Goal: Task Accomplishment & Management: Complete application form

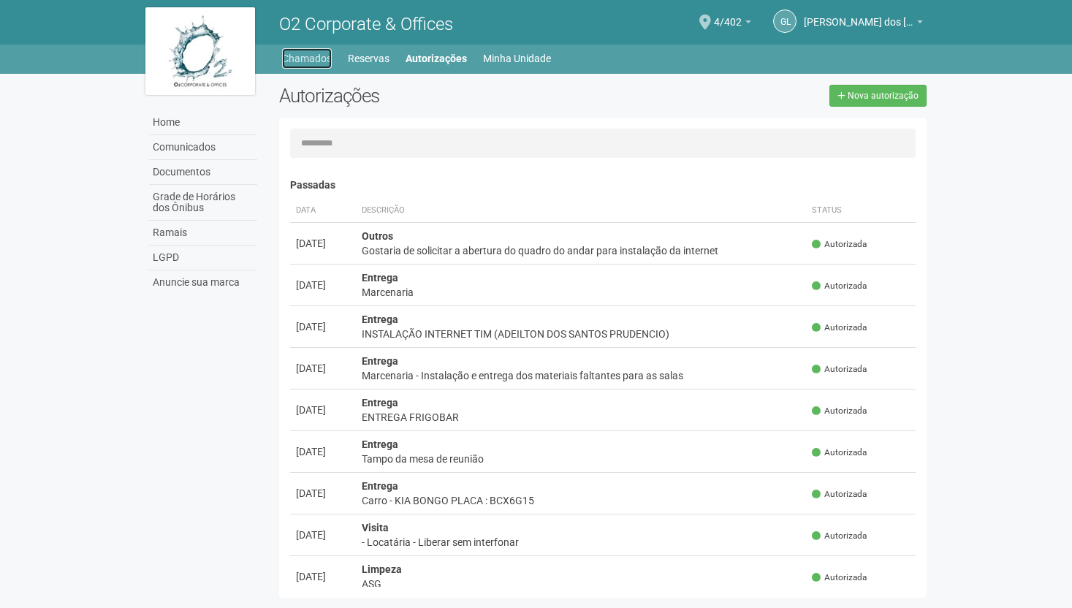
click at [296, 64] on link "Chamados" at bounding box center [307, 58] width 50 height 20
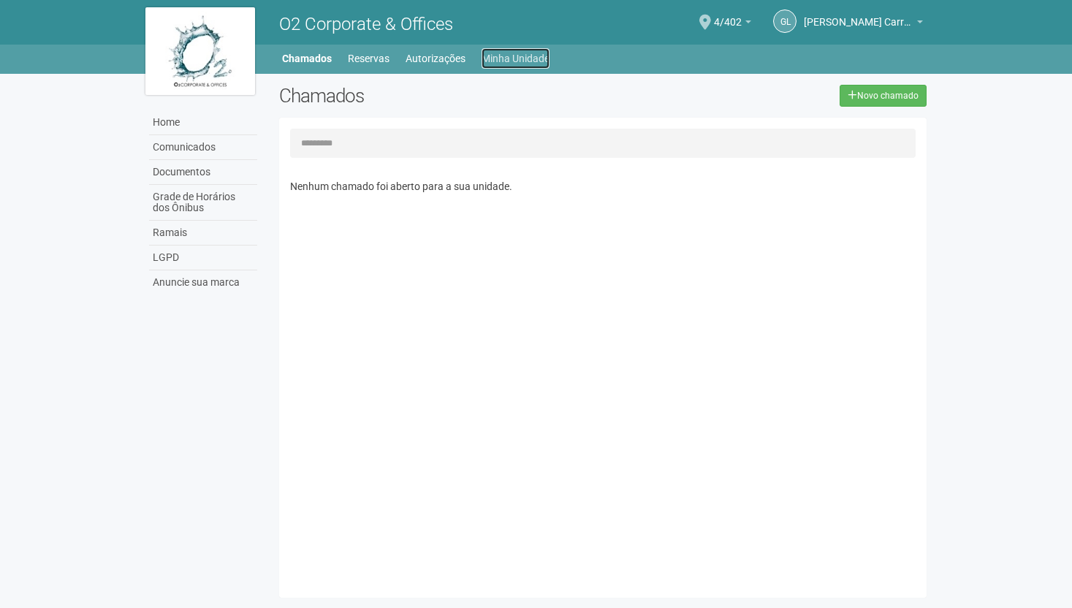
click at [529, 50] on link "Minha Unidade" at bounding box center [515, 58] width 68 height 20
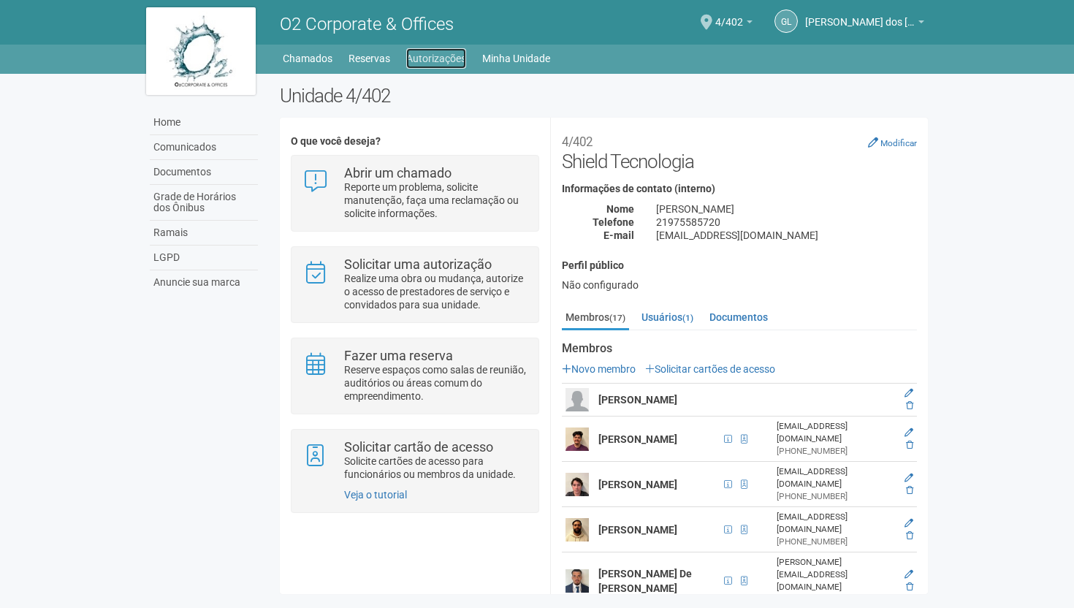
click at [427, 56] on link "Autorizações" at bounding box center [436, 58] width 60 height 20
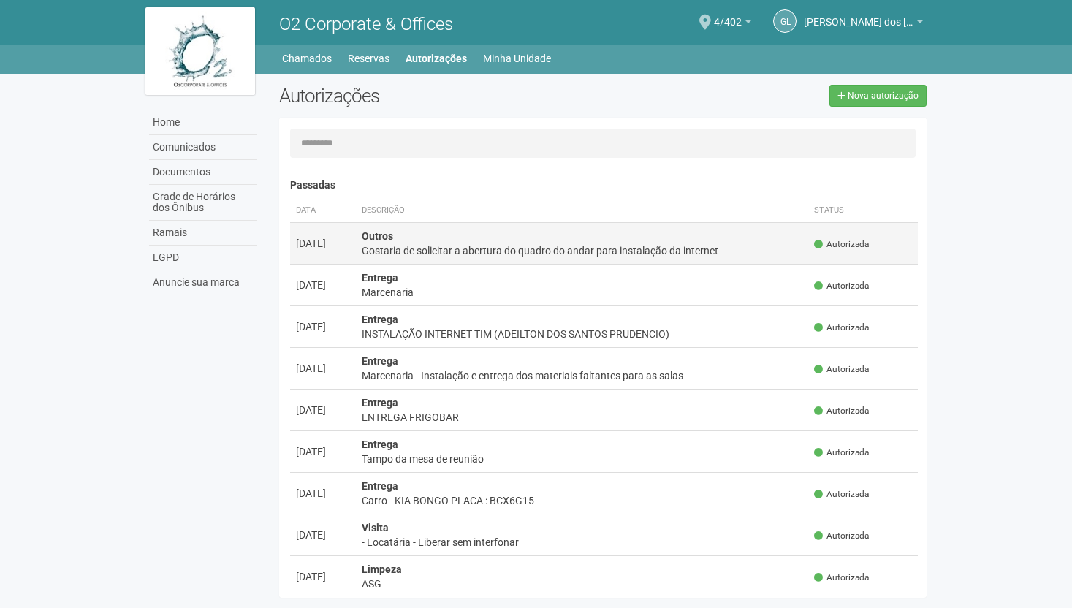
click at [467, 242] on td "Outros Gostaria de solicitar a abertura do quadro do andar para instalação da i…" at bounding box center [582, 243] width 453 height 42
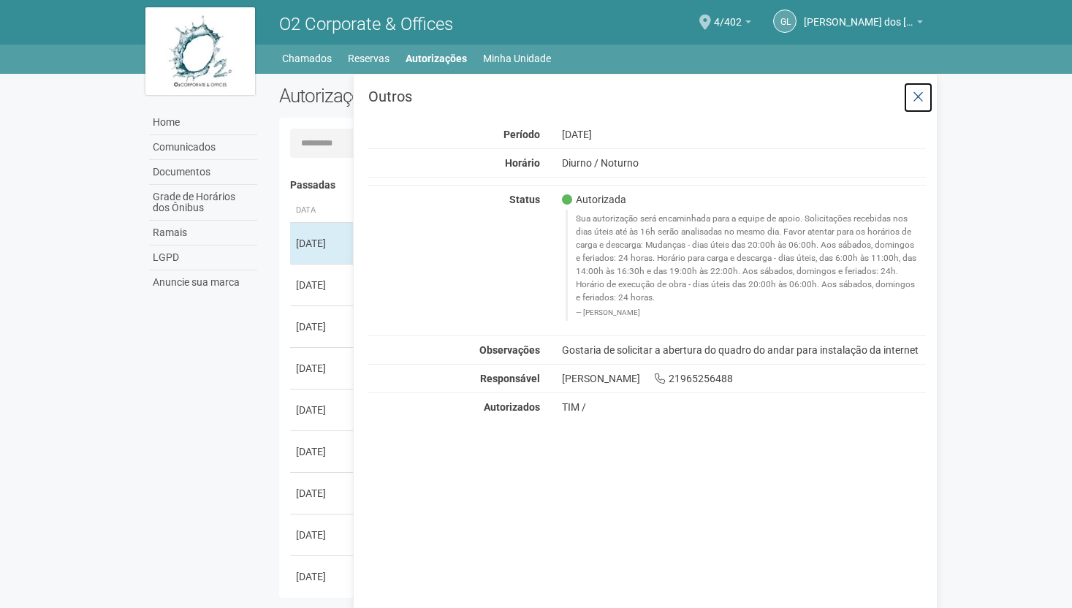
click at [910, 90] on button at bounding box center [918, 97] width 30 height 31
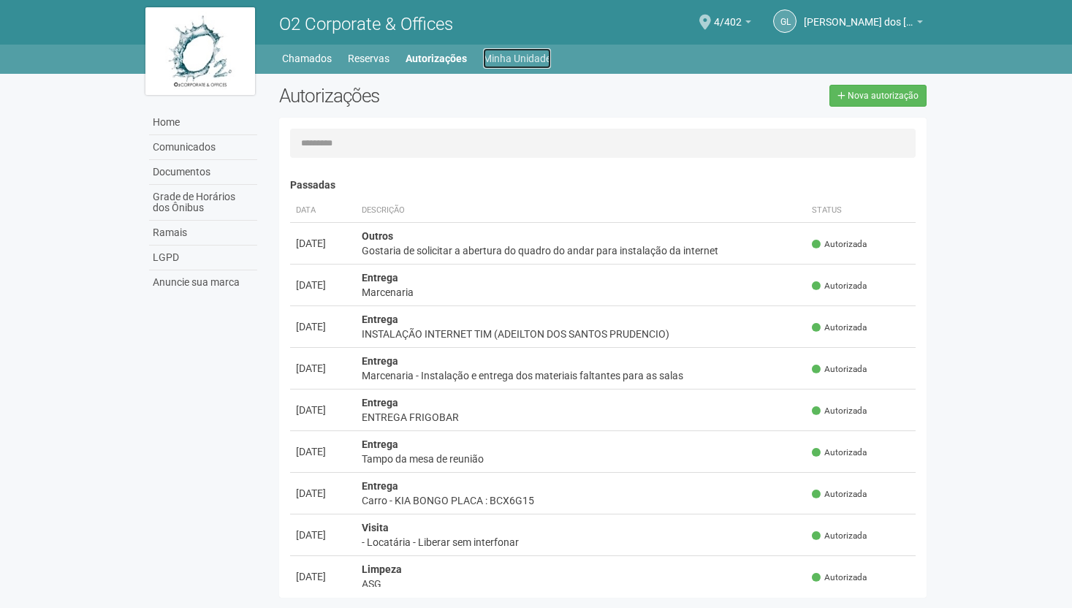
click at [493, 54] on link "Minha Unidade" at bounding box center [517, 58] width 68 height 20
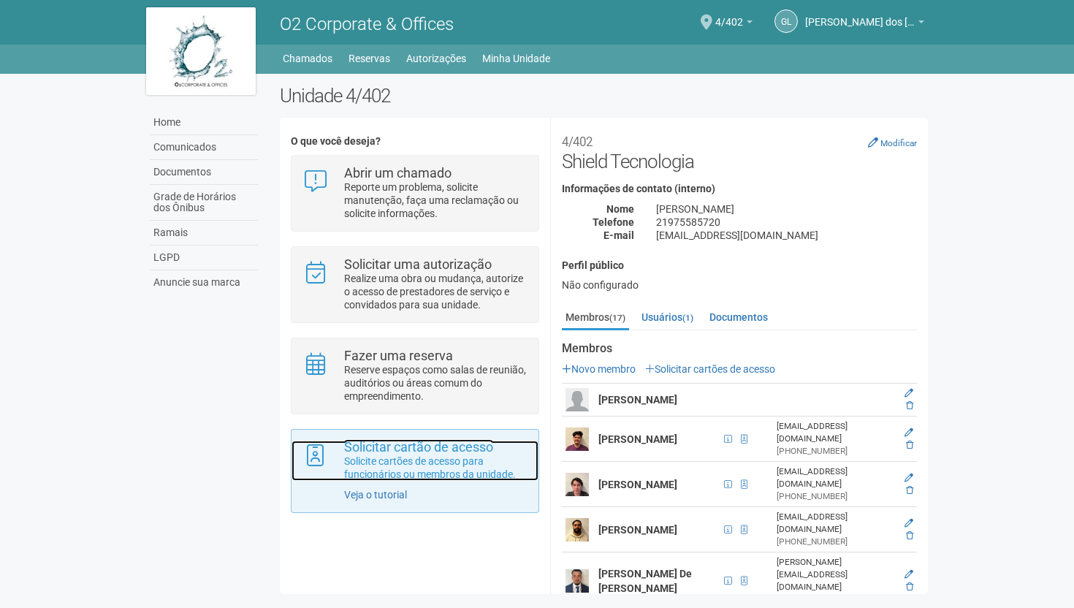
click at [392, 463] on p "Solicite cartões de acesso para funcionários ou membros da unidade." at bounding box center [435, 467] width 183 height 26
